Goal: Transaction & Acquisition: Purchase product/service

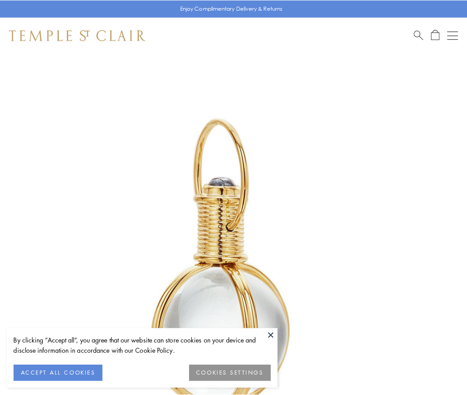
scroll to position [232, 0]
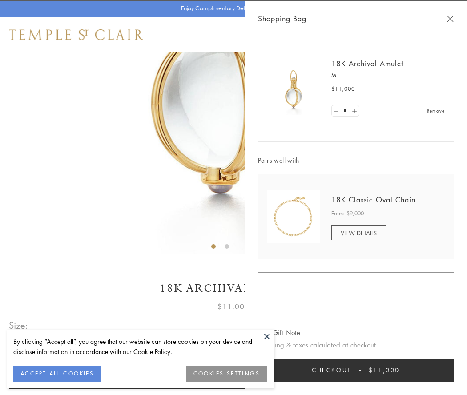
click at [356, 370] on button "Checkout $11,000" at bounding box center [356, 370] width 196 height 23
